Goal: Task Accomplishment & Management: Manage account settings

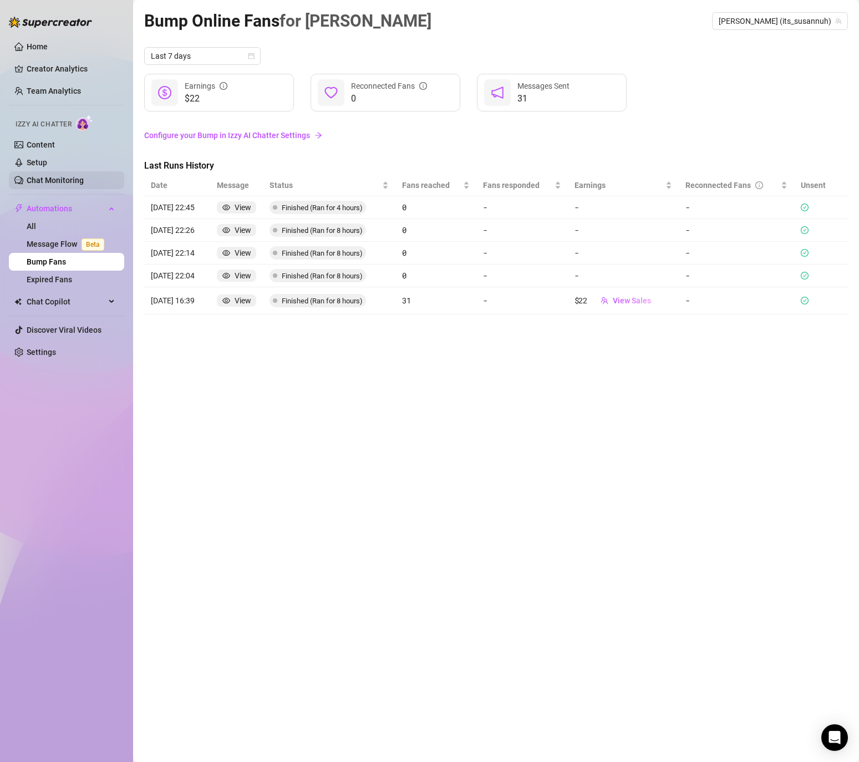
click at [83, 176] on link "Chat Monitoring" at bounding box center [55, 180] width 57 height 9
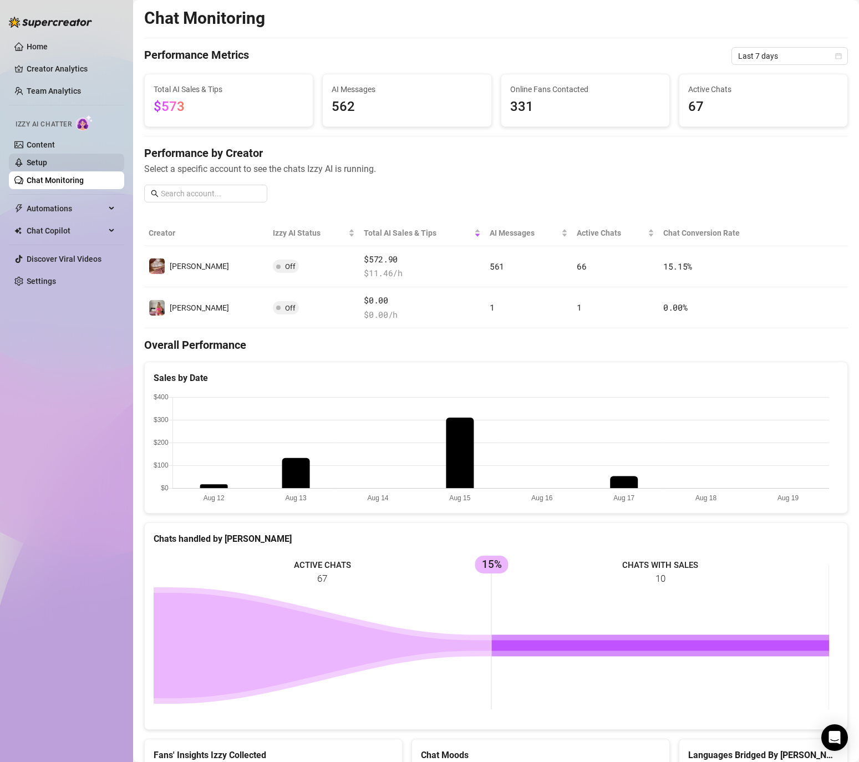
click at [47, 167] on link "Setup" at bounding box center [37, 162] width 21 height 9
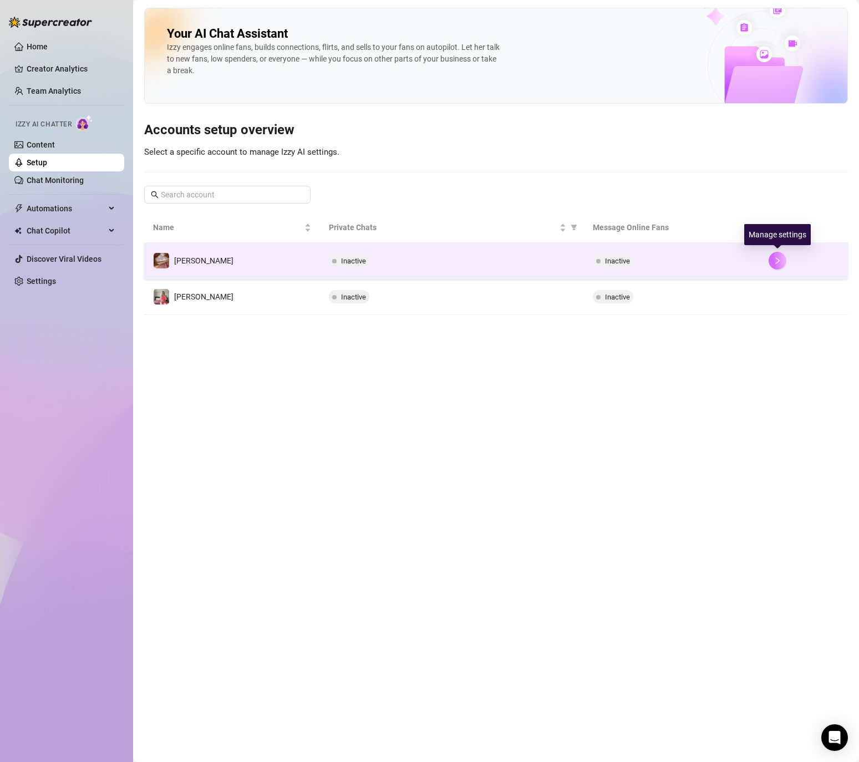
click at [775, 266] on button "button" at bounding box center [777, 261] width 18 height 18
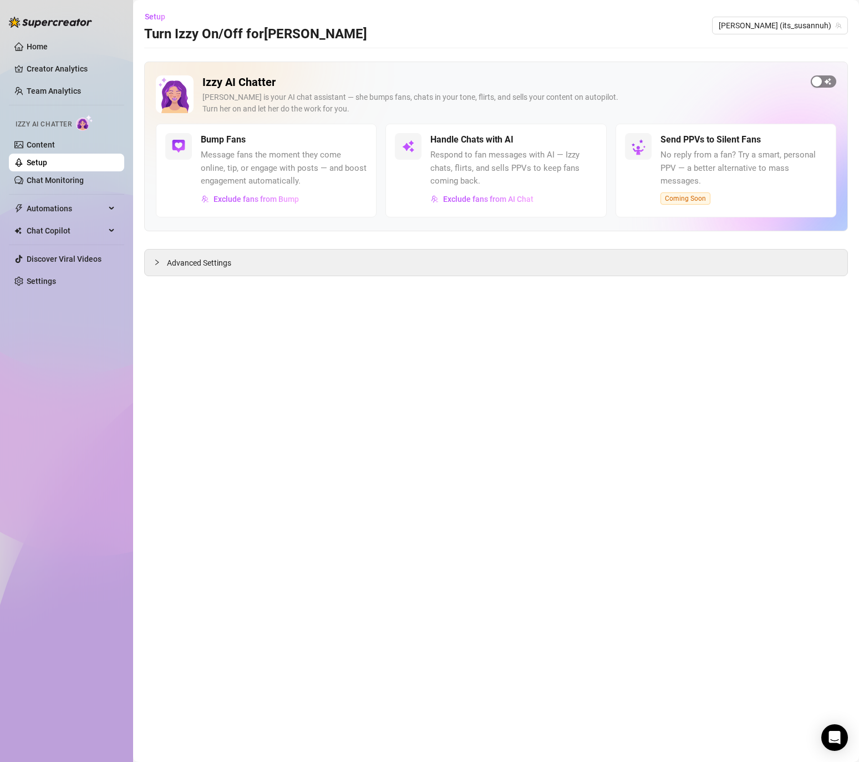
click at [824, 79] on span "button" at bounding box center [822, 81] width 25 height 12
click at [436, 258] on div "Advanced Settings" at bounding box center [496, 262] width 702 height 26
click at [196, 257] on span "Advanced Settings" at bounding box center [199, 263] width 64 height 12
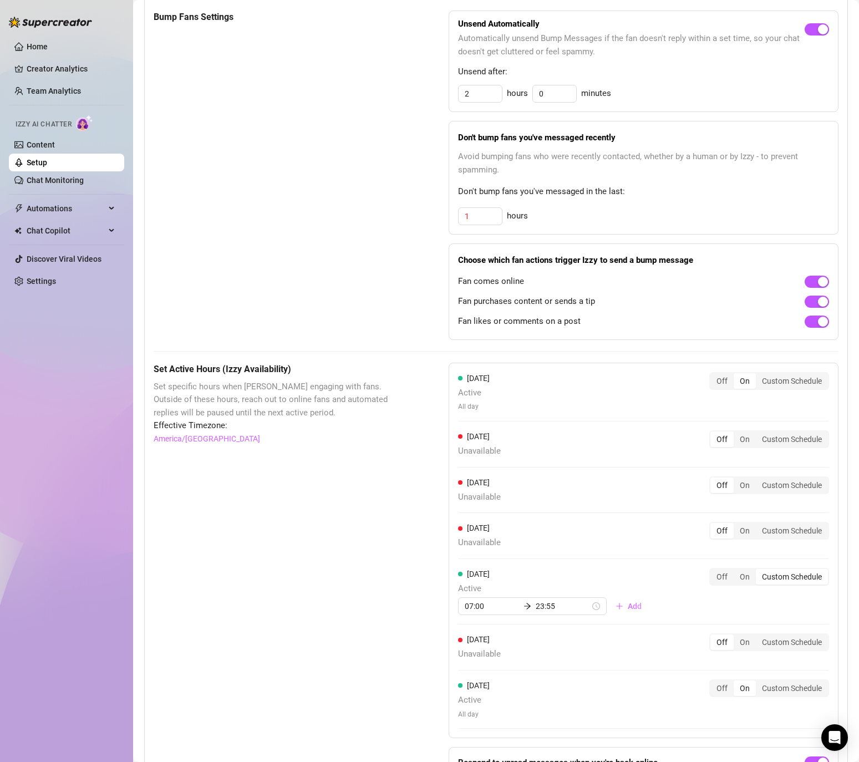
scroll to position [610, 0]
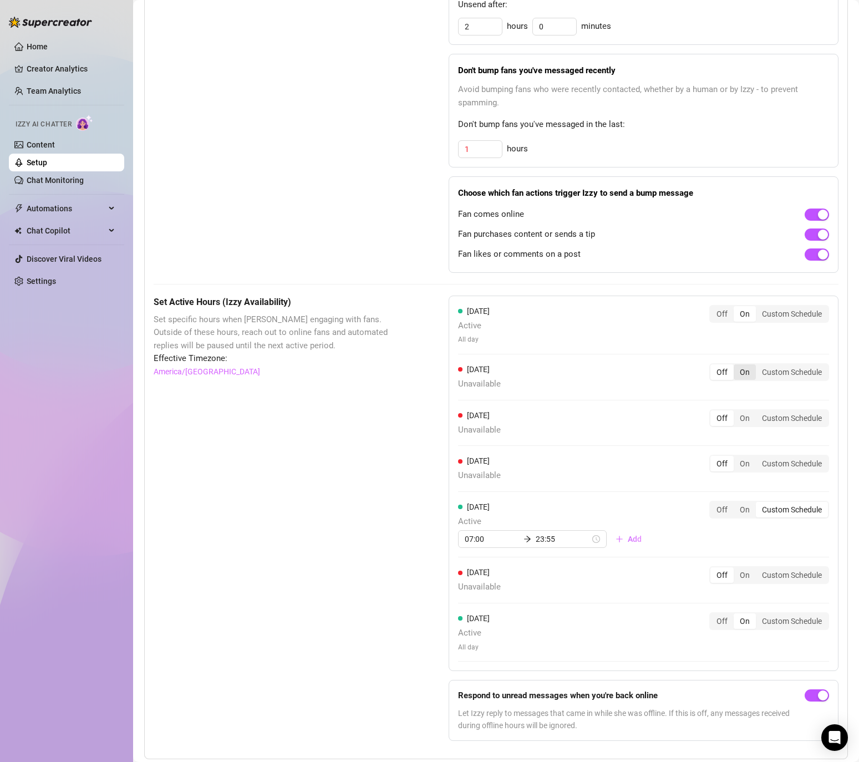
click at [733, 364] on div "On" at bounding box center [744, 372] width 22 height 16
click at [736, 366] on input "On" at bounding box center [736, 366] width 0 height 0
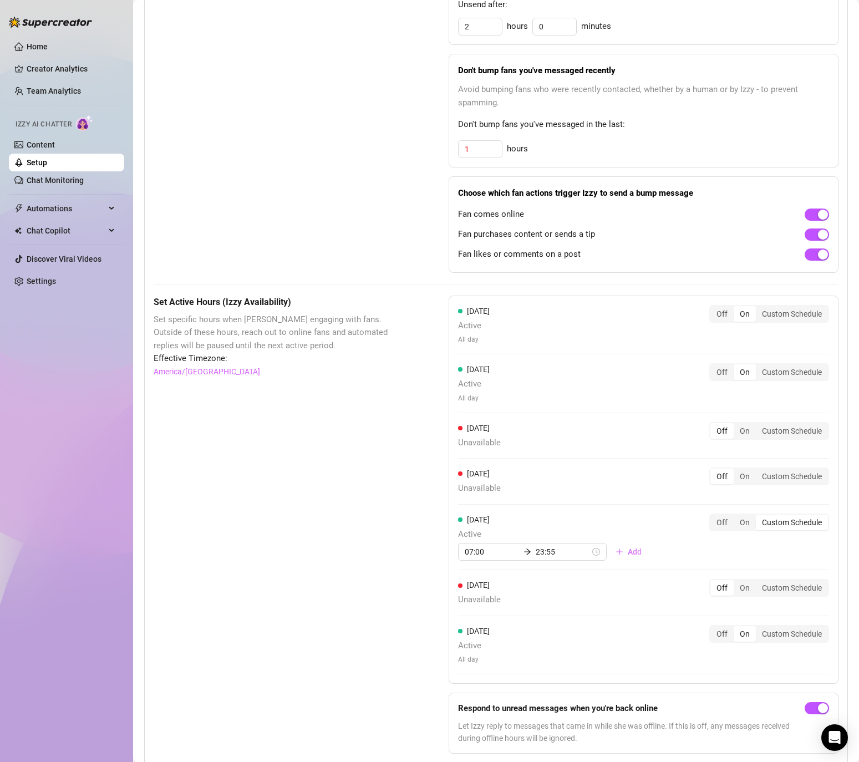
click at [733, 392] on div "[DATE] Active All day Off On Custom Schedule" at bounding box center [643, 387] width 371 height 49
click at [734, 423] on div "On" at bounding box center [744, 431] width 22 height 16
click at [736, 425] on input "On" at bounding box center [736, 425] width 0 height 0
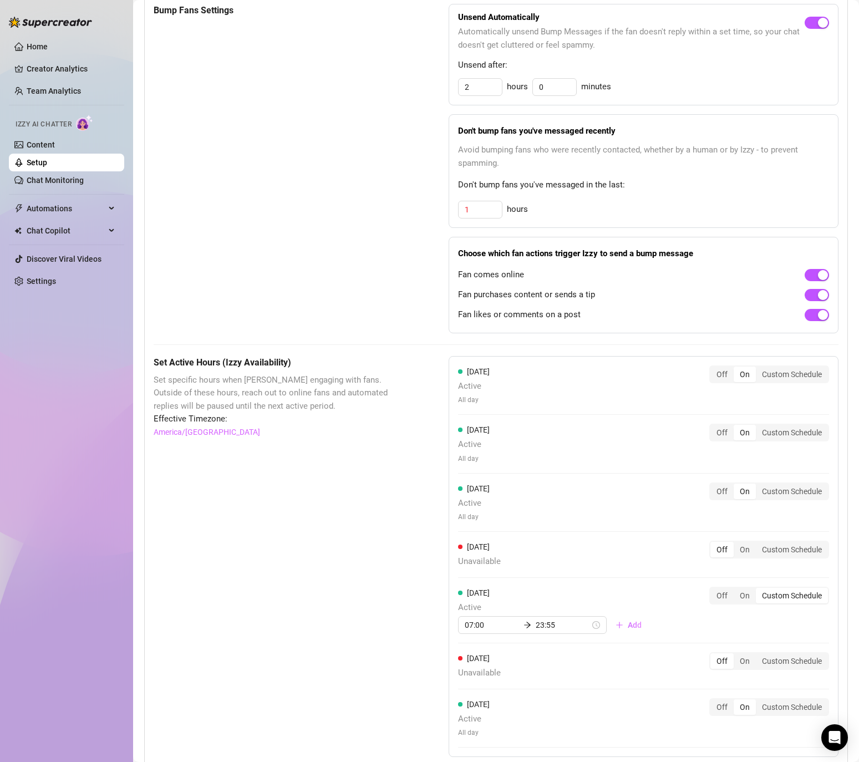
scroll to position [554, 0]
